Goal: Transaction & Acquisition: Purchase product/service

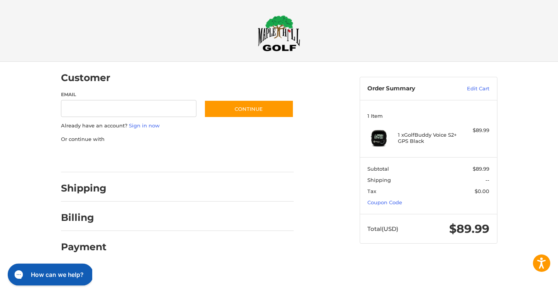
click at [52, 271] on h1 "How can we help?" at bounding box center [57, 274] width 52 height 8
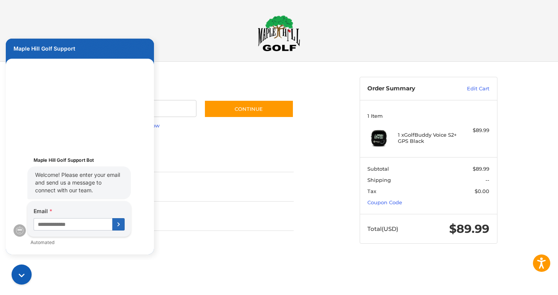
click at [185, 26] on body "Accessibility Screen-Reader Guide, Feedback, and Issue Reporting | New window C…" at bounding box center [279, 133] width 558 height 267
click at [204, 46] on h2 at bounding box center [279, 33] width 443 height 36
click at [199, 58] on div "Checkout" at bounding box center [278, 30] width 463 height 61
click at [333, 24] on h2 at bounding box center [279, 33] width 443 height 36
